Goal: Transaction & Acquisition: Download file/media

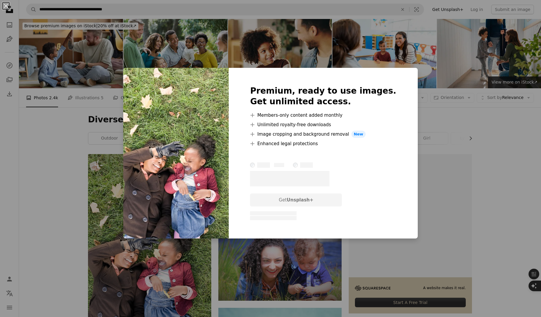
scroll to position [129, 0]
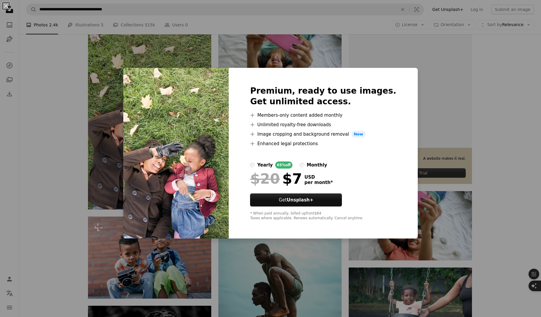
click at [94, 155] on div "An X shape Premium, ready to use images. Get unlimited access. A plus sign Memb…" at bounding box center [270, 158] width 541 height 317
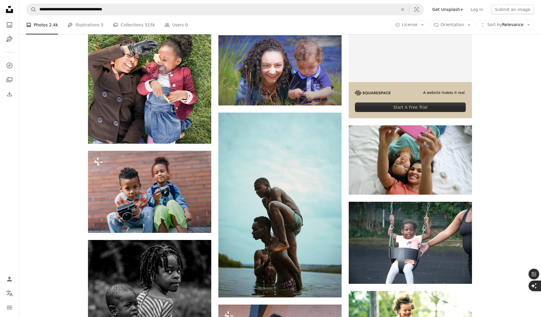
scroll to position [198, 0]
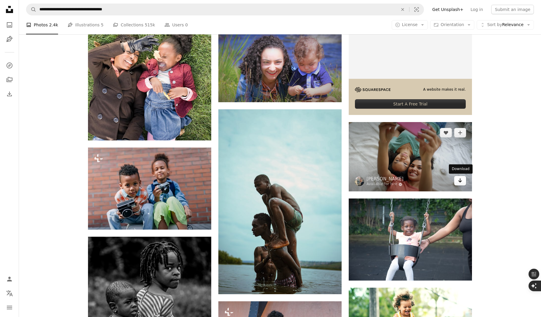
click at [462, 180] on icon "Arrow pointing down" at bounding box center [459, 180] width 5 height 7
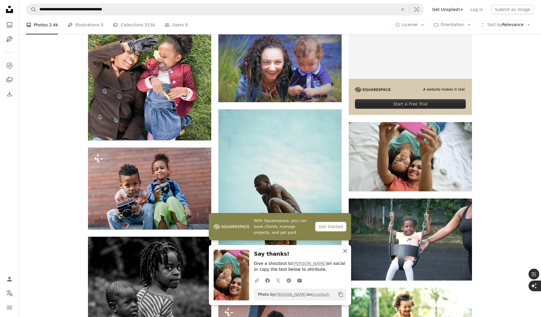
click at [346, 250] on icon "An X shape" at bounding box center [344, 250] width 7 height 7
